Goal: Task Accomplishment & Management: Use online tool/utility

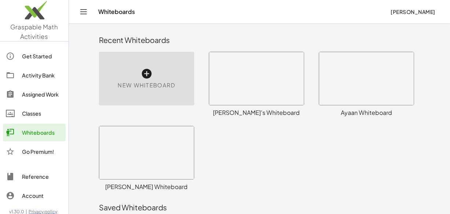
click at [132, 109] on div "New Whiteboard" at bounding box center [150, 84] width 110 height 74
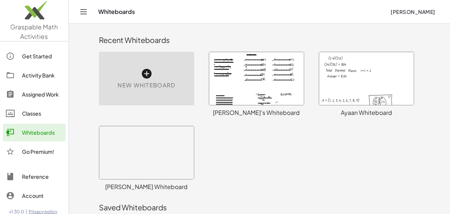
scroll to position [259, 0]
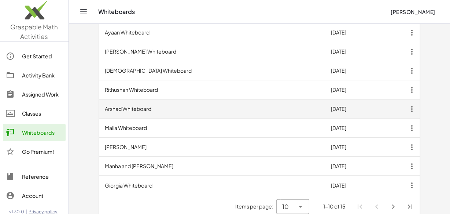
click at [125, 106] on td "Arshad Whiteboard" at bounding box center [212, 108] width 226 height 19
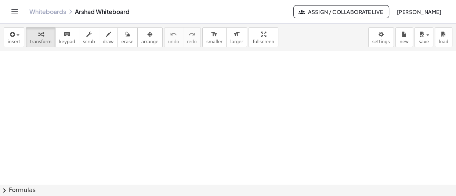
scroll to position [563, 0]
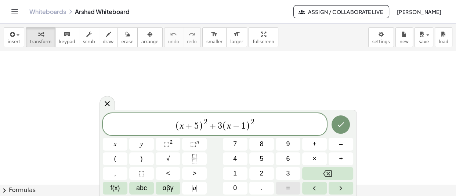
click at [282, 186] on button "=" at bounding box center [287, 188] width 25 height 13
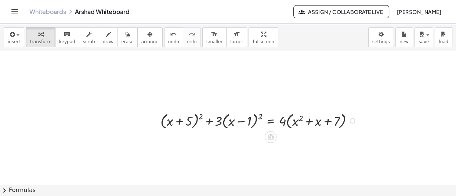
click at [159, 121] on div at bounding box center [154, 120] width 11 height 24
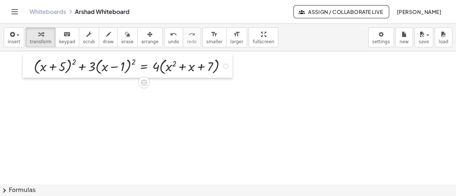
drag, startPoint x: 159, startPoint y: 121, endPoint x: 32, endPoint y: 66, distance: 137.8
click at [32, 66] on div at bounding box center [28, 66] width 11 height 24
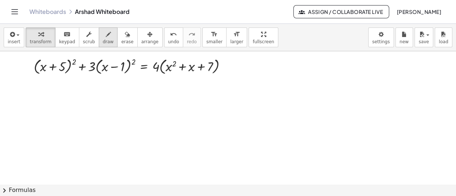
click at [106, 39] on icon "button" at bounding box center [108, 34] width 5 height 9
drag, startPoint x: 141, startPoint y: 71, endPoint x: 146, endPoint y: 71, distance: 5.1
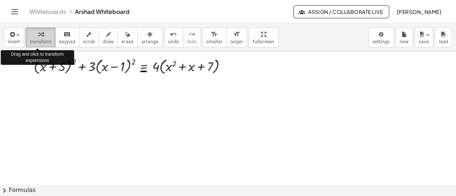
click at [40, 43] on span "transform" at bounding box center [41, 41] width 22 height 5
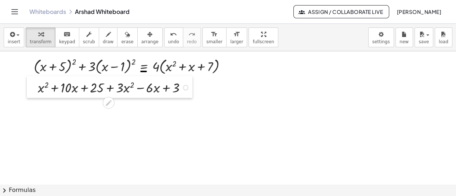
drag, startPoint x: 110, startPoint y: 146, endPoint x: 36, endPoint y: 89, distance: 93.5
click at [36, 89] on div at bounding box center [32, 87] width 11 height 22
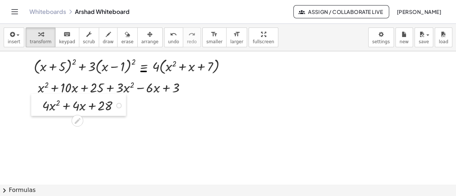
drag, startPoint x: 132, startPoint y: 172, endPoint x: 36, endPoint y: 104, distance: 118.2
click at [36, 104] on div at bounding box center [36, 105] width 11 height 22
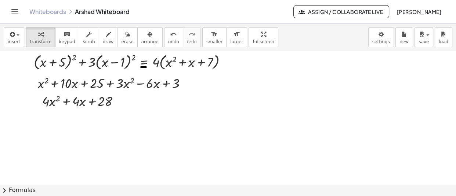
scroll to position [568, 0]
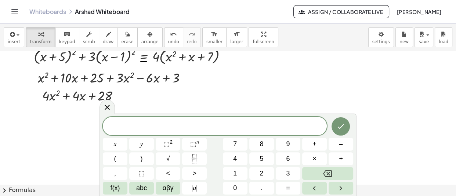
scroll to position [589, 0]
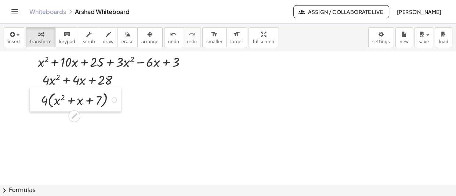
drag, startPoint x: 171, startPoint y: 140, endPoint x: 37, endPoint y: 99, distance: 140.2
click at [37, 99] on div at bounding box center [35, 99] width 11 height 24
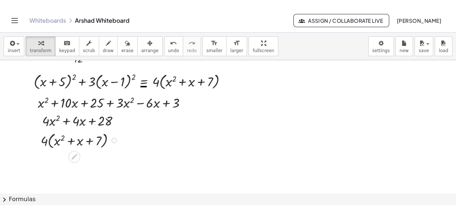
scroll to position [557, 0]
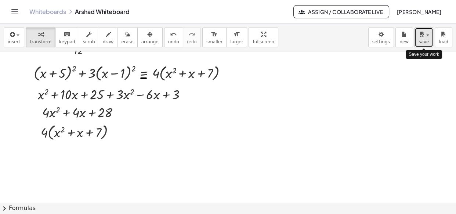
click at [427, 39] on span "save" at bounding box center [423, 41] width 10 height 5
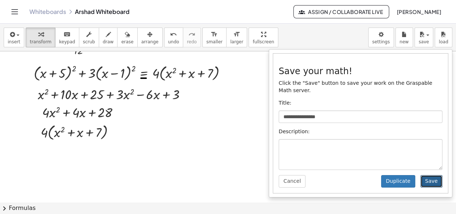
click at [433, 175] on button "Save" at bounding box center [431, 181] width 22 height 12
